Goal: Task Accomplishment & Management: Manage account settings

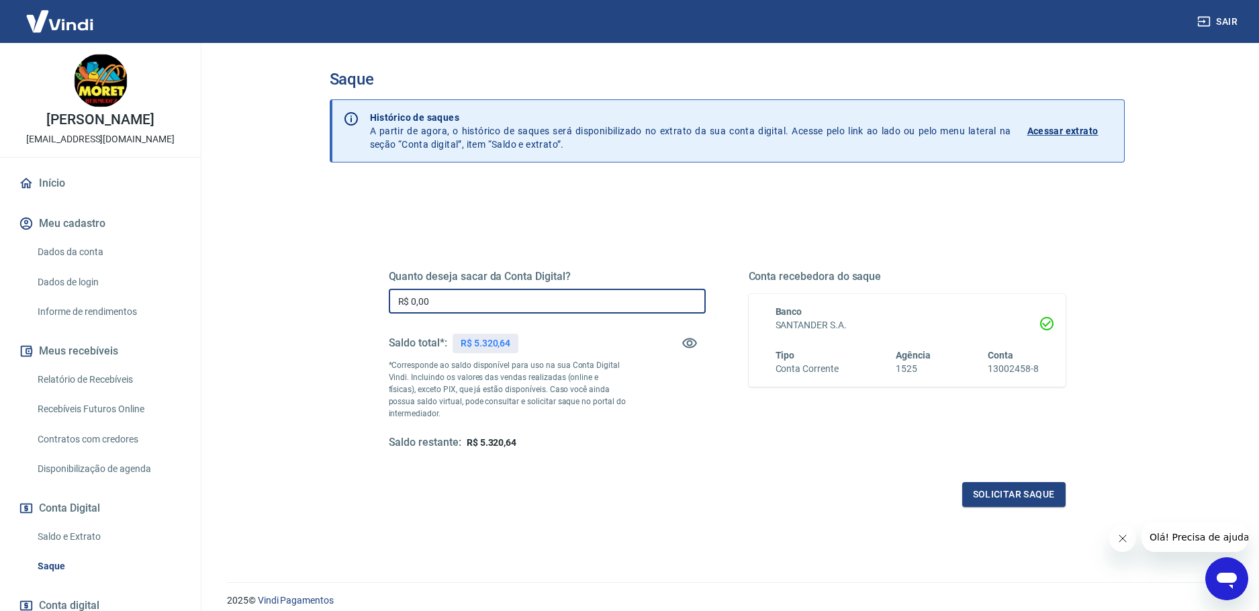
click at [460, 299] on input "R$ 0,00" at bounding box center [547, 301] width 317 height 25
type input "R$ 5.320,64"
click at [1009, 493] on button "Solicitar saque" at bounding box center [1013, 494] width 103 height 25
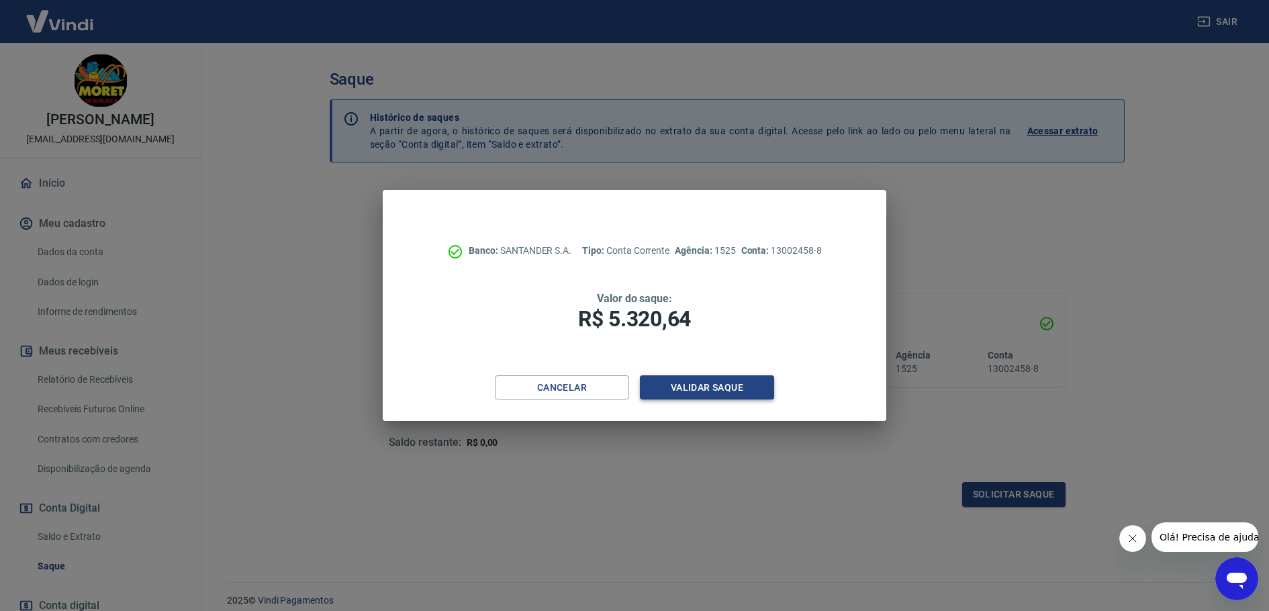
click at [731, 387] on button "Validar saque" at bounding box center [707, 387] width 134 height 25
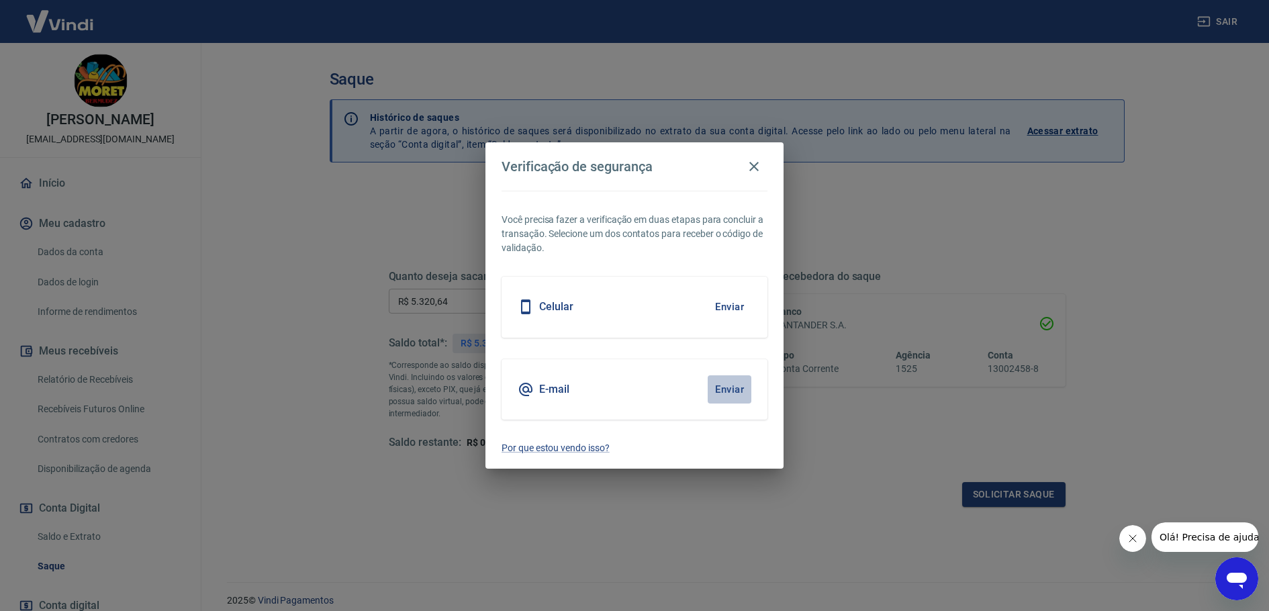
click at [719, 387] on button "Enviar" at bounding box center [730, 389] width 44 height 28
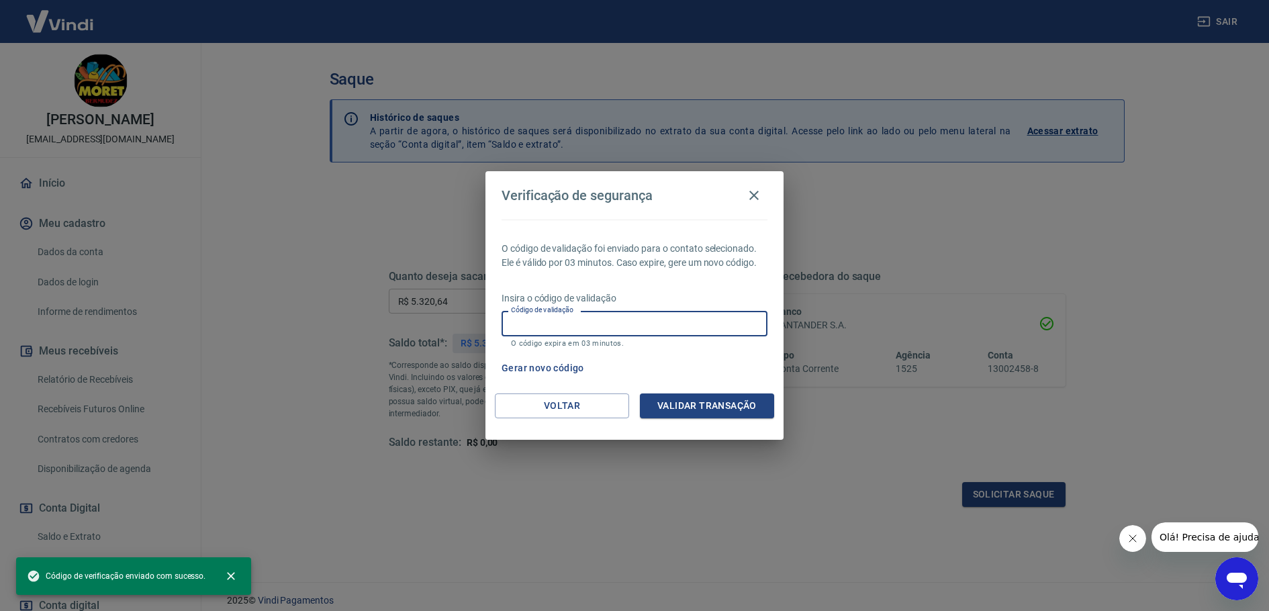
click at [568, 318] on div "Código de validação Código de validação O código expira em 03 minutos." at bounding box center [634, 329] width 266 height 36
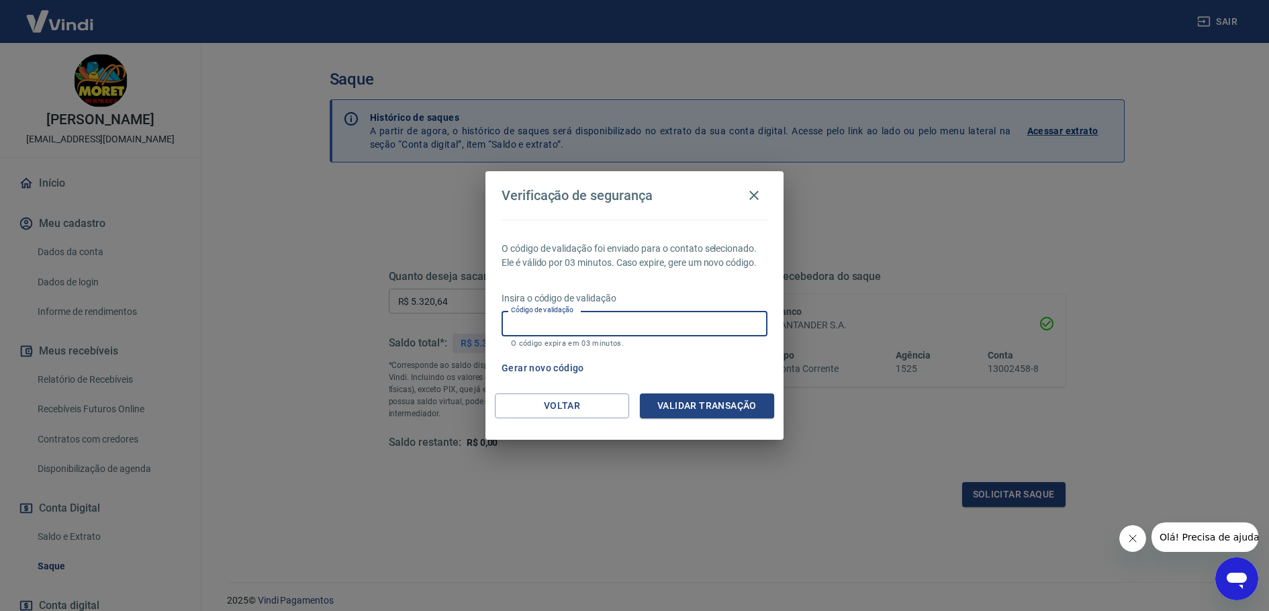
paste input "971484"
type input "971484"
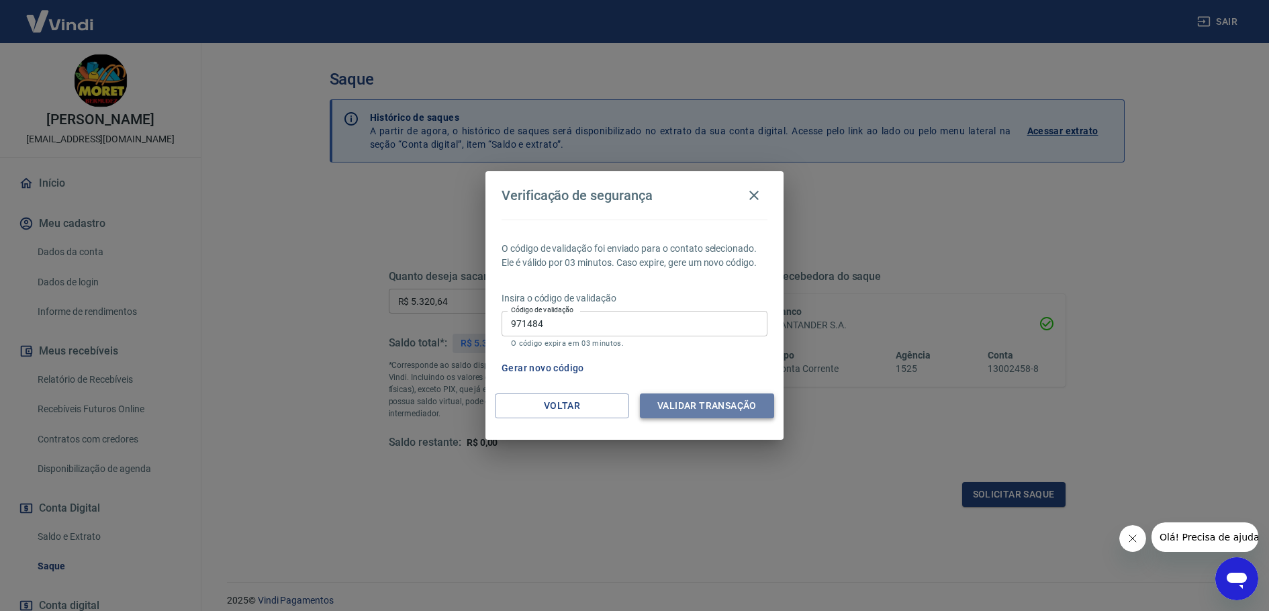
click at [699, 411] on button "Validar transação" at bounding box center [707, 405] width 134 height 25
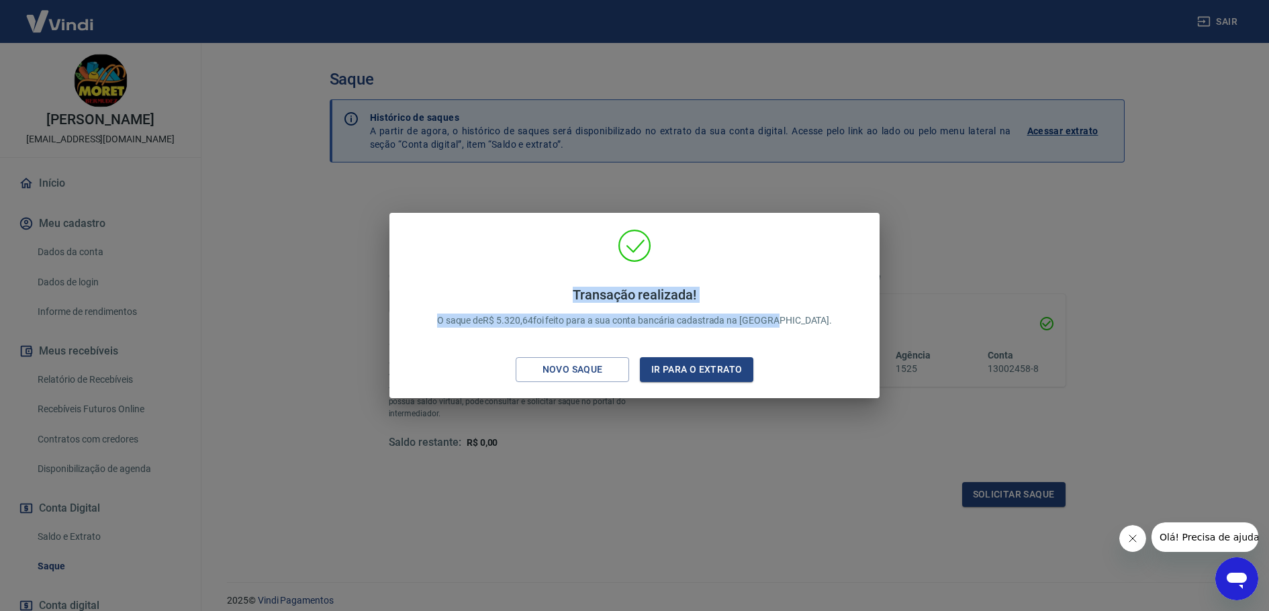
drag, startPoint x: 577, startPoint y: 293, endPoint x: 820, endPoint y: 315, distance: 244.6
click at [820, 315] on div "Transação realizada! O saque de R$ 5.320,64 foi feito para a sua conta bancária…" at bounding box center [634, 308] width 469 height 158
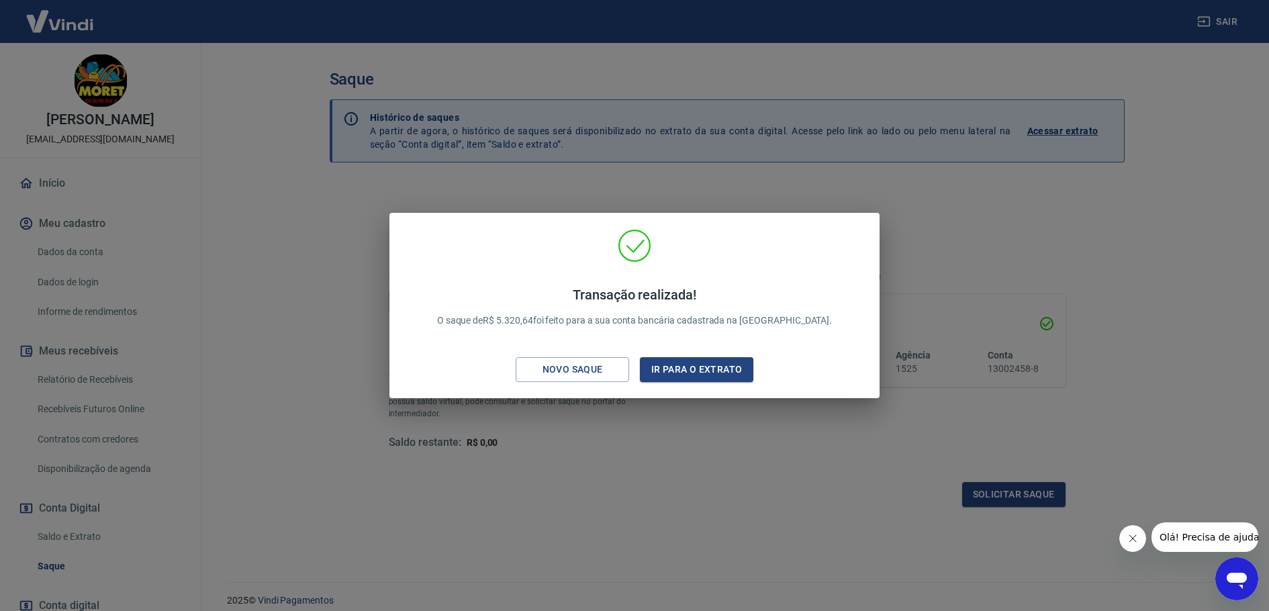
click at [1034, 191] on div "Transação realizada! O saque de R$ 5.320,64 foi feito para a sua conta bancária…" at bounding box center [634, 305] width 1269 height 611
